Goal: Information Seeking & Learning: Learn about a topic

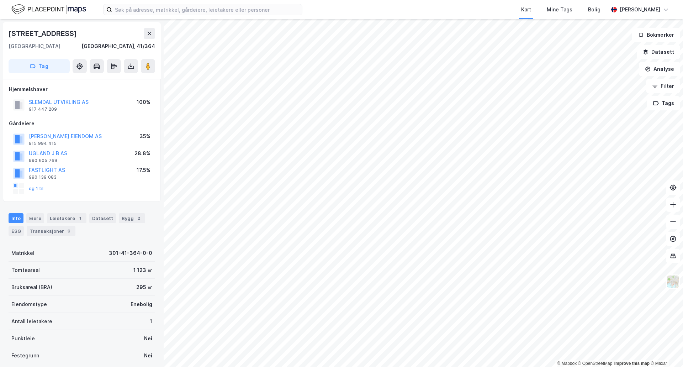
scroll to position [69, 0]
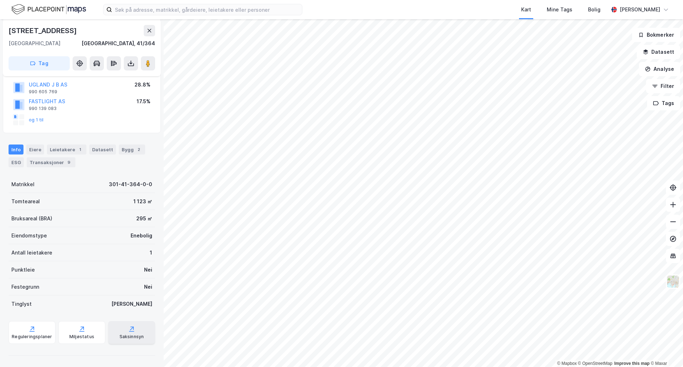
click at [122, 330] on div "Saksinnsyn" at bounding box center [131, 332] width 47 height 23
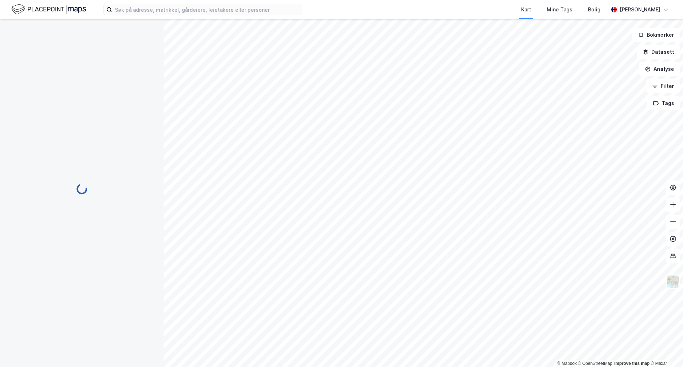
scroll to position [69, 0]
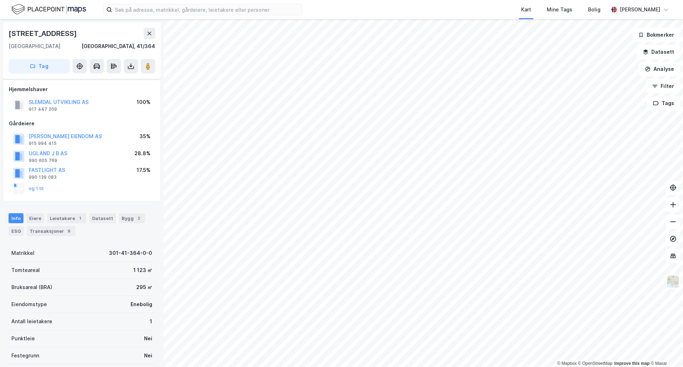
scroll to position [69, 0]
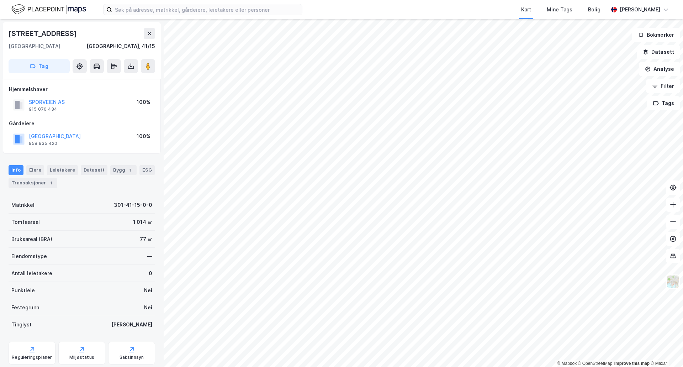
scroll to position [21, 0]
